Goal: Task Accomplishment & Management: Use online tool/utility

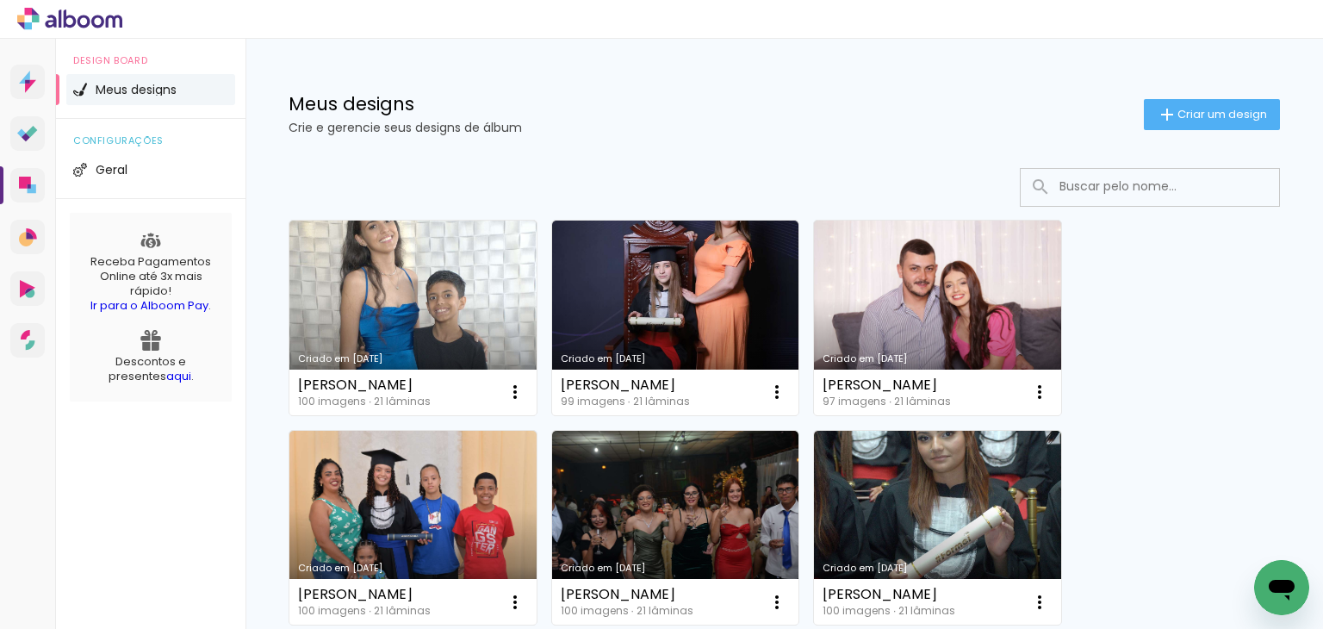
click at [723, 118] on div "Meus designs Crie e gerencie seus designs de álbum" at bounding box center [716, 114] width 855 height 39
click at [1184, 117] on span "Criar um design" at bounding box center [1223, 114] width 90 height 11
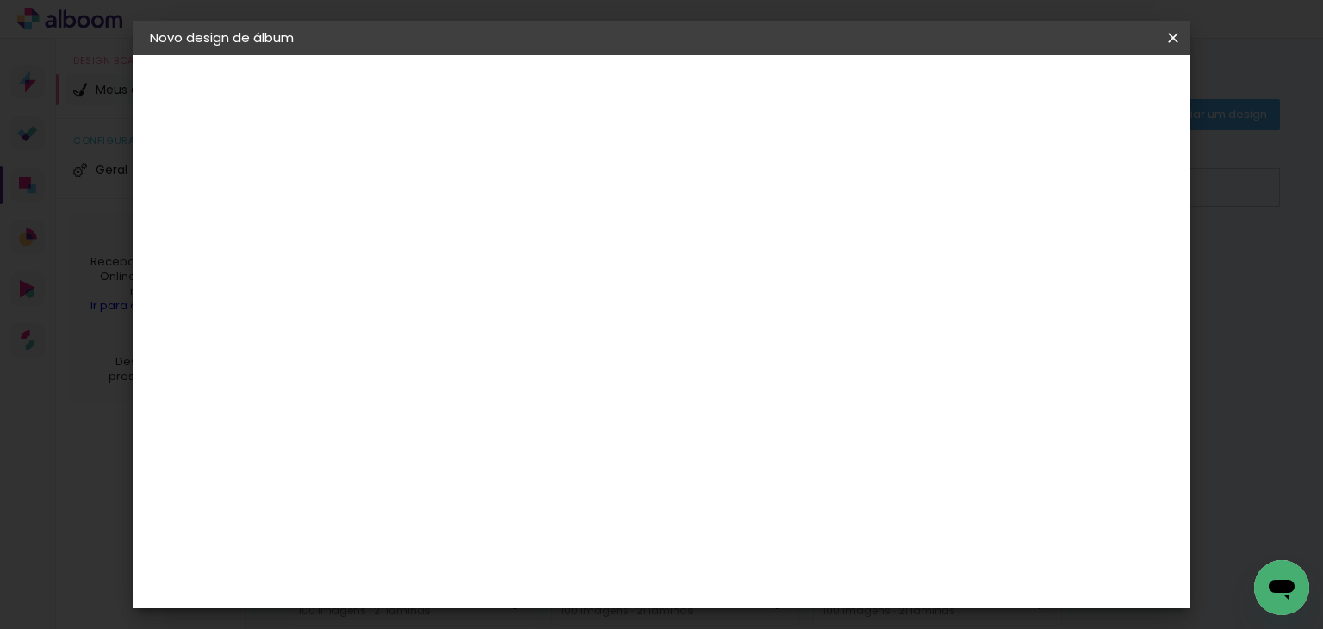
click at [432, 221] on input at bounding box center [432, 231] width 0 height 27
type input "ALICIA DA SILVA CORREA - Gabi"
type paper-input "ALICIA DA SILVA CORREA - Gabi"
click at [608, 97] on paper-button "Avançar" at bounding box center [566, 91] width 84 height 29
click at [0, 0] on slot "Tamanho Livre" at bounding box center [0, 0] width 0 height 0
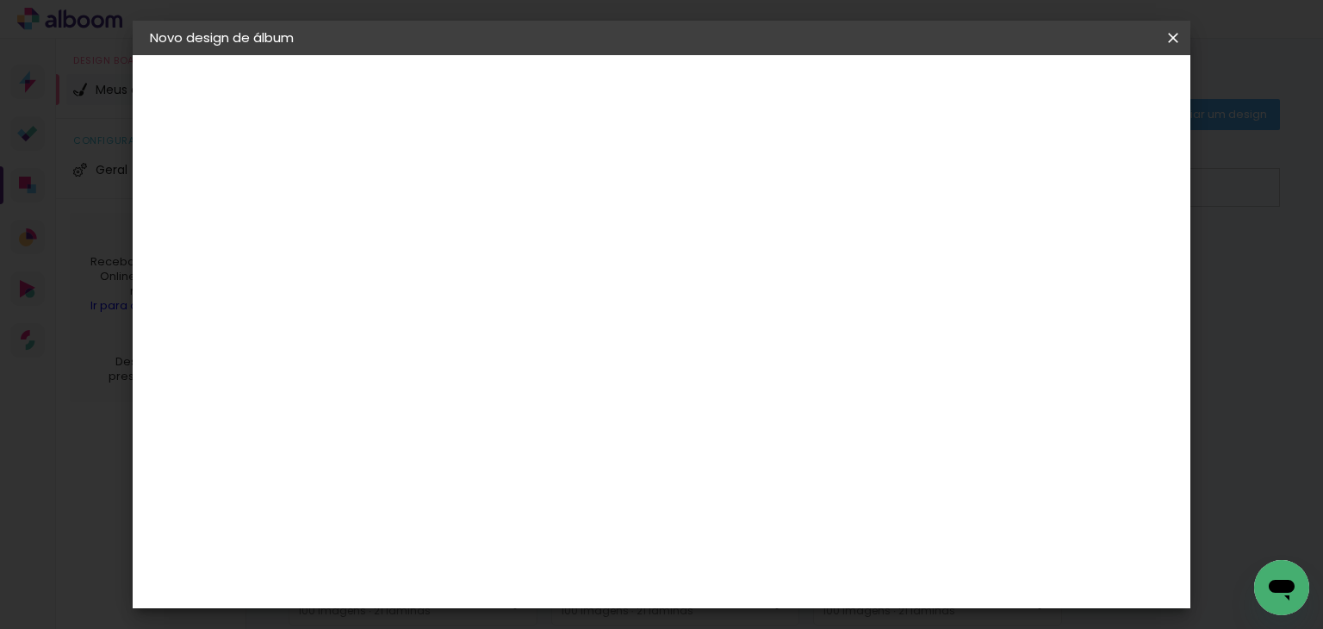
click at [0, 0] on slot "Avançar" at bounding box center [0, 0] width 0 height 0
click at [768, 531] on input "60" at bounding box center [757, 526] width 45 height 26
click at [769, 531] on input "60" at bounding box center [757, 526] width 45 height 26
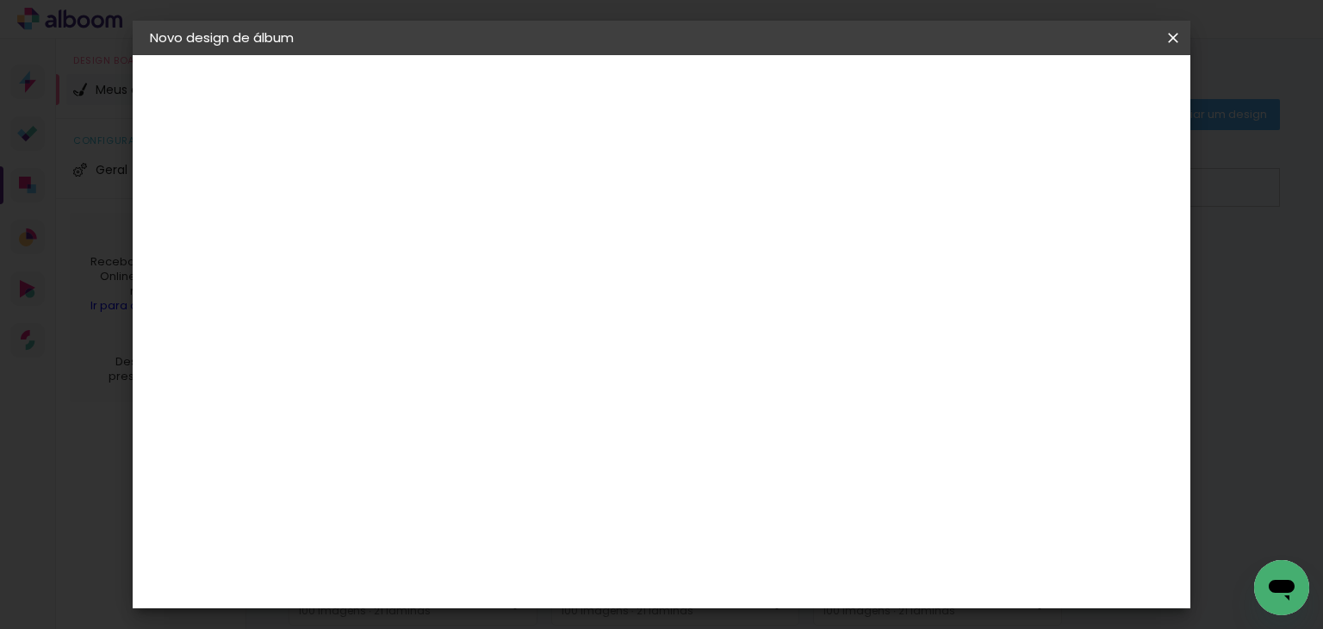
type input "48,6"
type paper-input "48,6"
click at [424, 342] on input "30" at bounding box center [404, 346] width 45 height 26
type input "30,5"
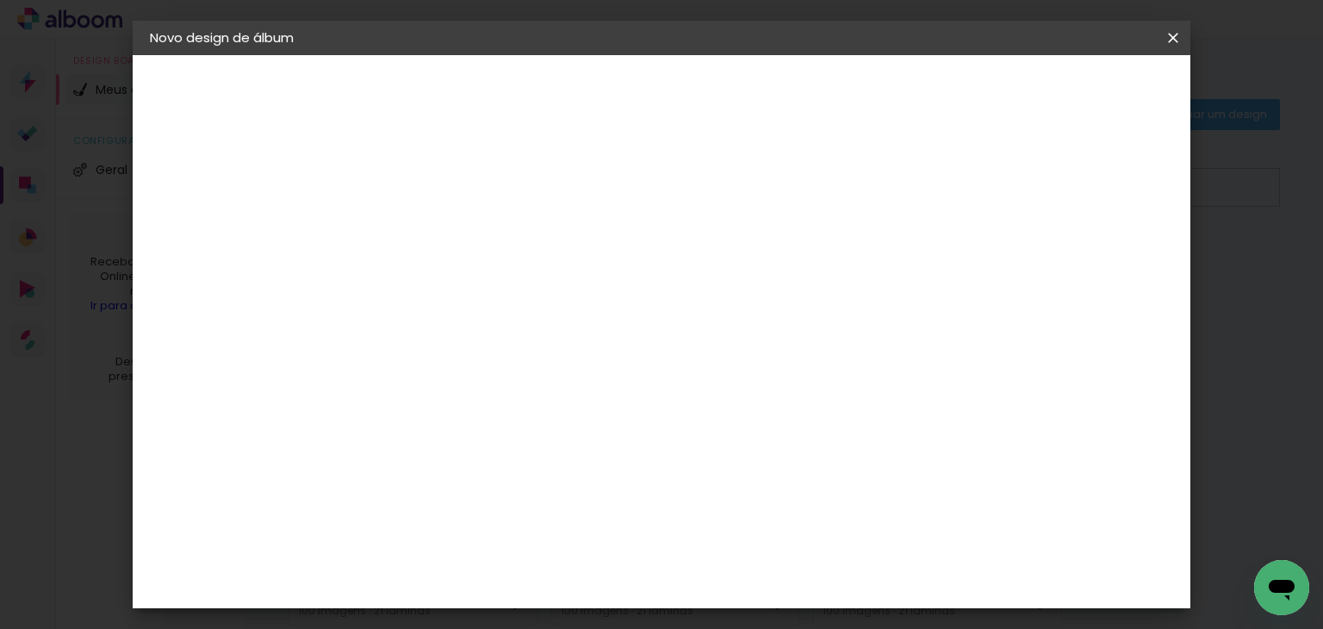
type paper-input "30,5"
click at [1003, 90] on span "Iniciar design" at bounding box center [963, 91] width 78 height 12
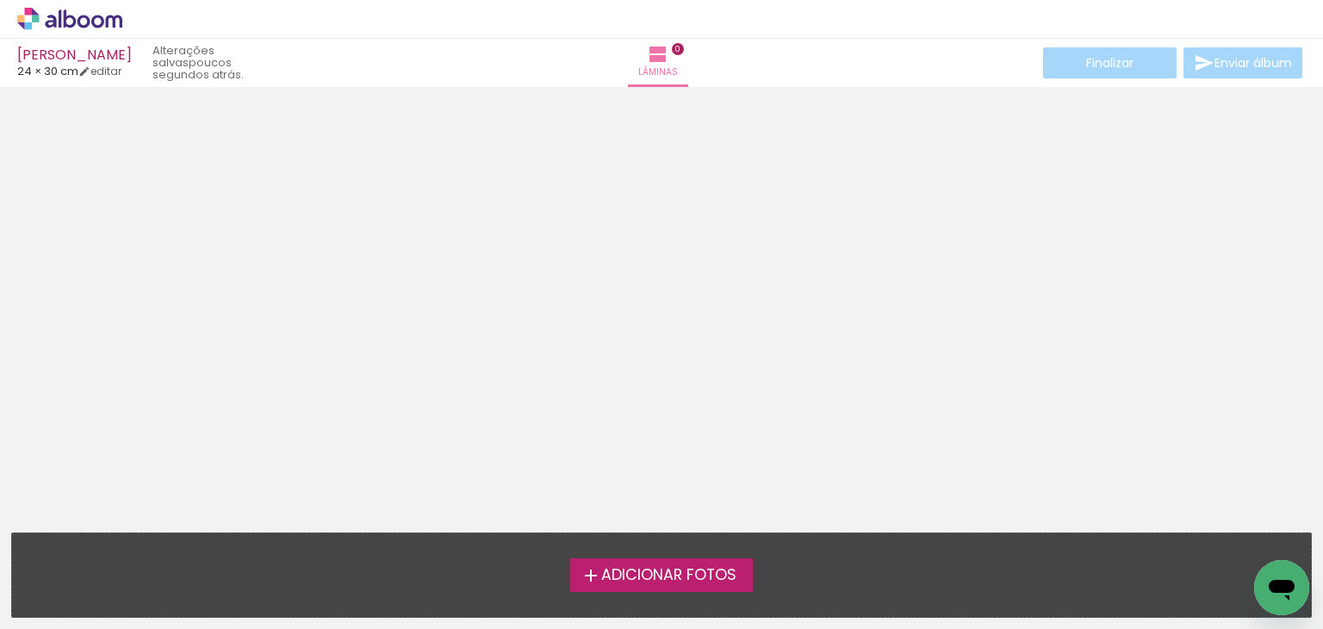
click at [659, 580] on span "Adicionar Fotos" at bounding box center [668, 576] width 135 height 16
click at [0, 0] on input "file" at bounding box center [0, 0] width 0 height 0
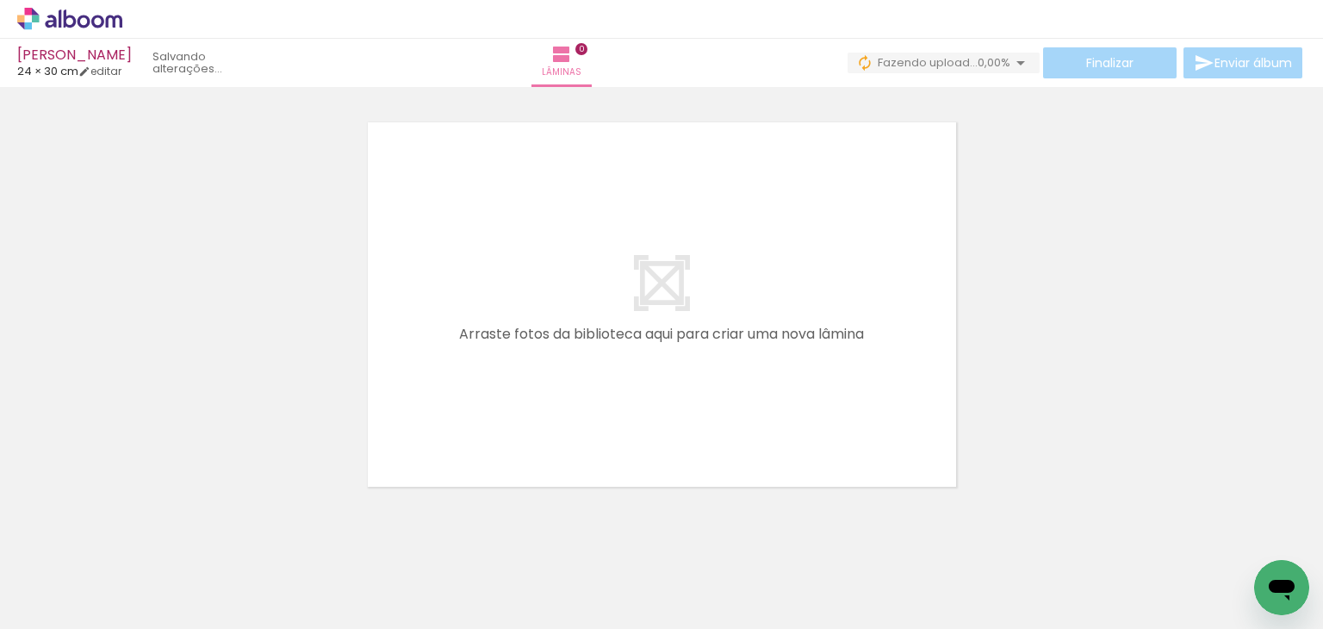
scroll to position [0, 940]
click at [91, 15] on icon at bounding box center [69, 19] width 105 height 22
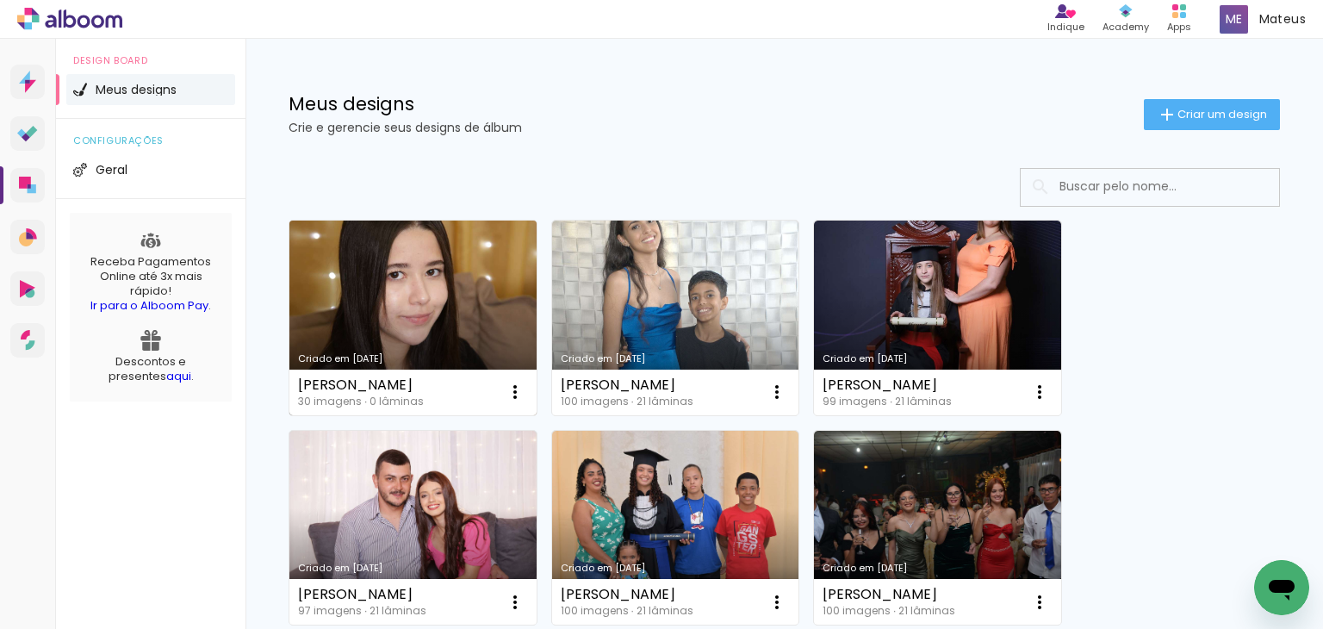
click at [349, 258] on link "Criado em [DATE]" at bounding box center [412, 318] width 247 height 195
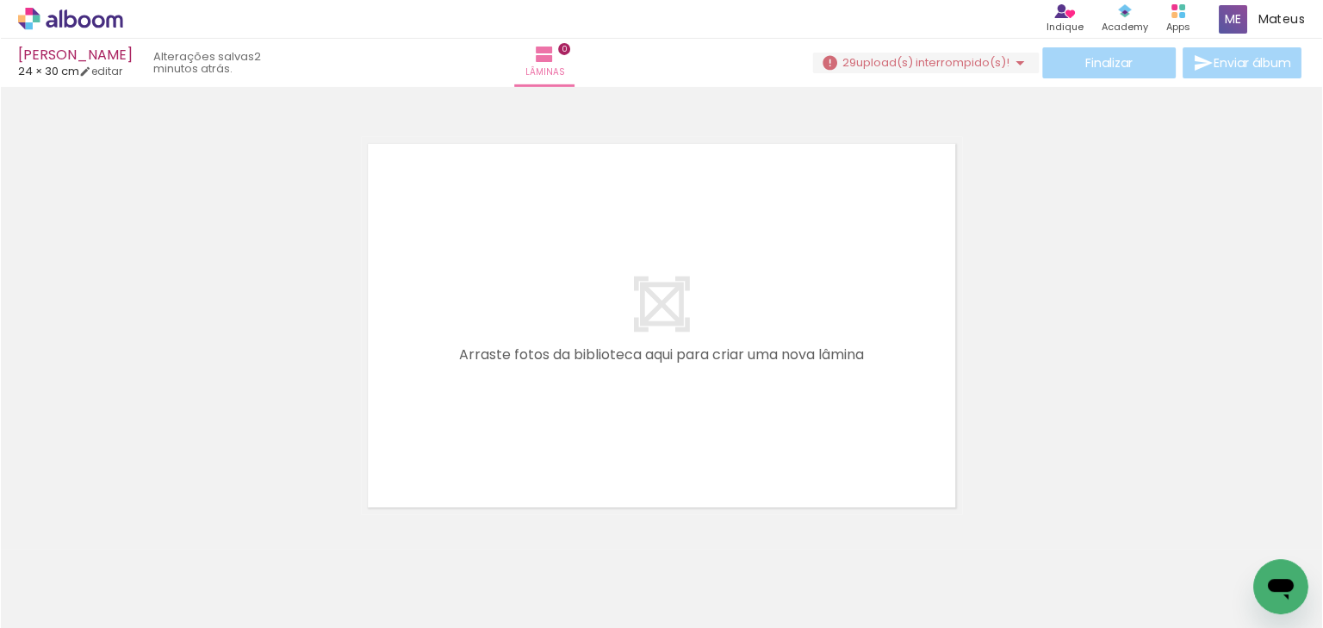
scroll to position [0, 1106]
drag, startPoint x: 627, startPoint y: 576, endPoint x: 685, endPoint y: 434, distance: 153.4
click at [685, 434] on quentale-workspace at bounding box center [661, 314] width 1323 height 629
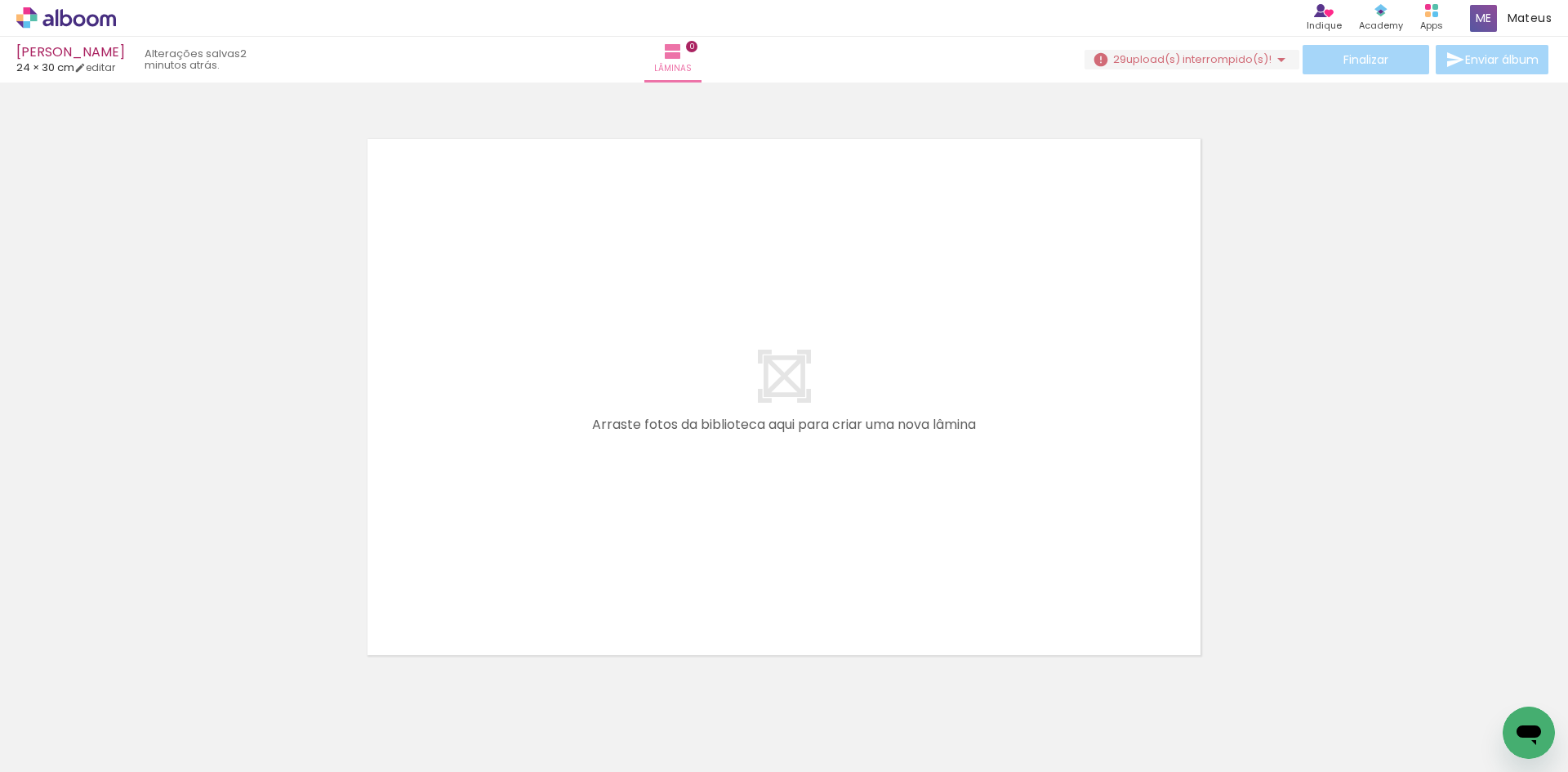
scroll to position [0, 1049]
drag, startPoint x: 576, startPoint y: 726, endPoint x: 806, endPoint y: 484, distance: 333.9
click at [806, 484] on quentale-workspace at bounding box center [784, 386] width 1568 height 772
click at [223, 516] on div at bounding box center [784, 376] width 1568 height 576
drag, startPoint x: 420, startPoint y: 710, endPoint x: 460, endPoint y: 718, distance: 40.8
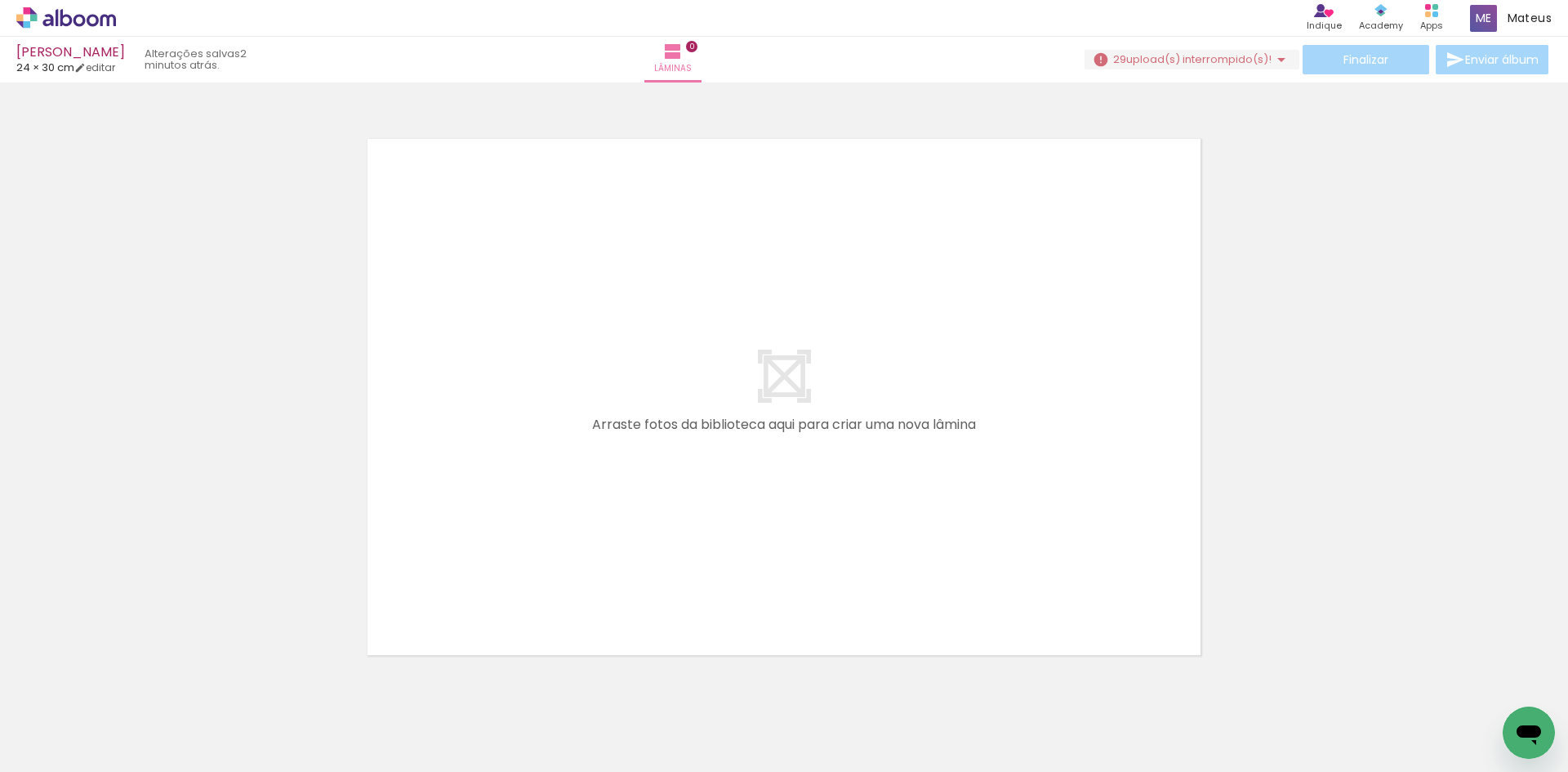
click at [134, 596] on iron-horizontal-list at bounding box center [118, 721] width 32 height 102
